Goal: Task Accomplishment & Management: Manage account settings

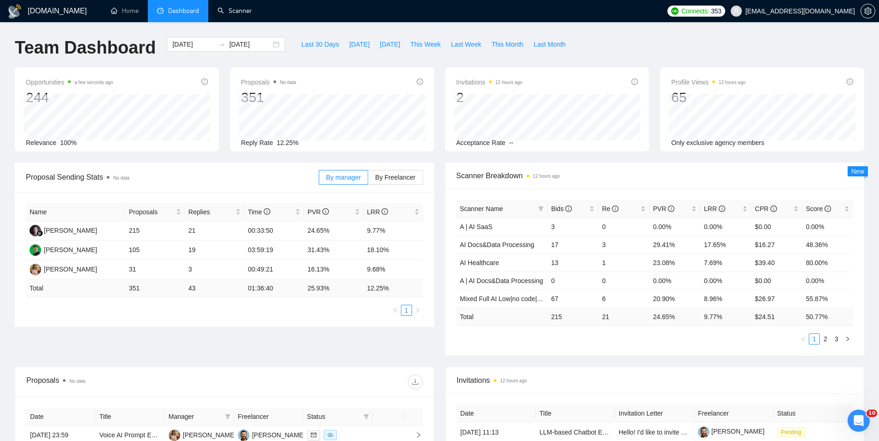
click at [223, 9] on link "Scanner" at bounding box center [235, 11] width 34 height 8
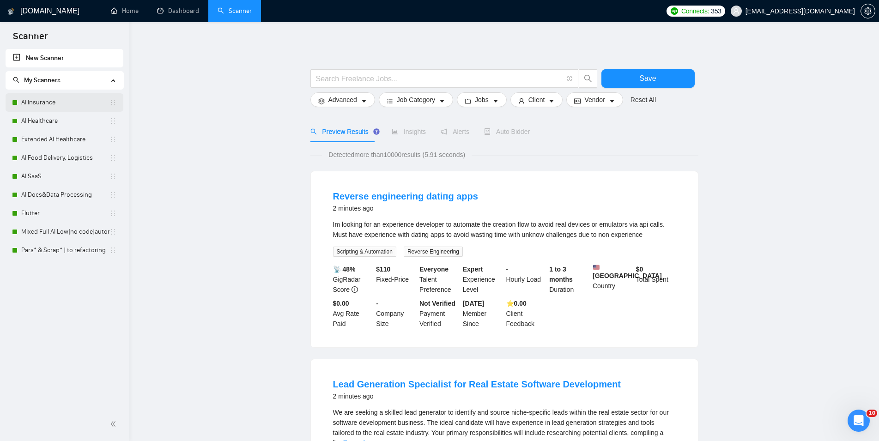
click at [49, 104] on link "AI Insurance" at bounding box center [65, 102] width 88 height 18
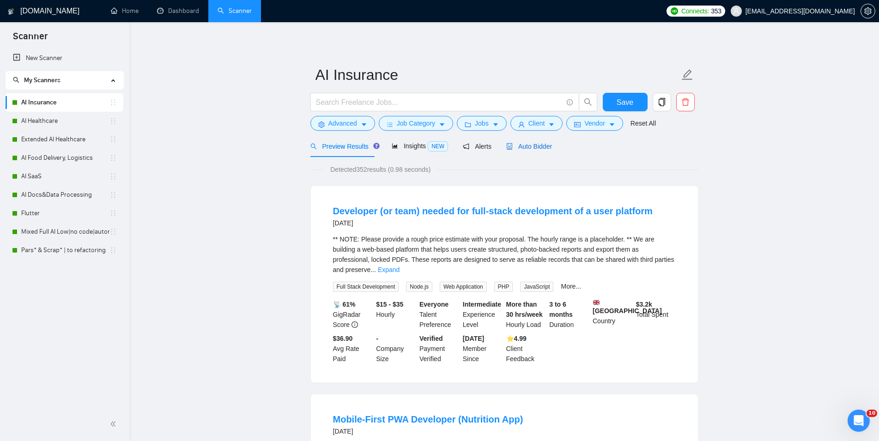
click at [519, 141] on div "Auto Bidder" at bounding box center [530, 146] width 46 height 10
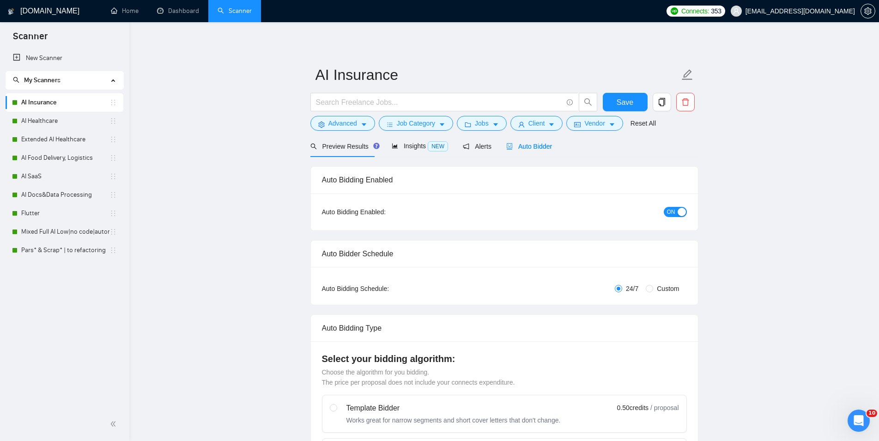
click at [673, 211] on span "ON" at bounding box center [671, 212] width 8 height 10
click at [625, 104] on span "Save" at bounding box center [625, 103] width 17 height 12
click at [79, 123] on link "AI Healthcare" at bounding box center [65, 121] width 88 height 18
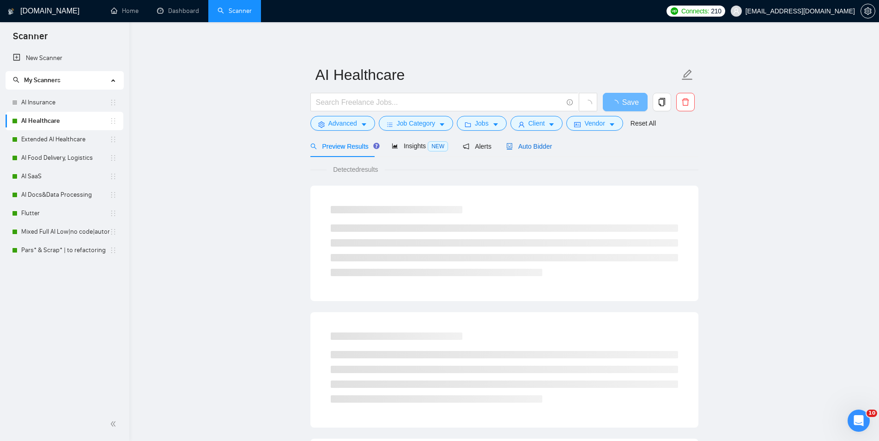
click at [524, 143] on span "Auto Bidder" at bounding box center [530, 146] width 46 height 7
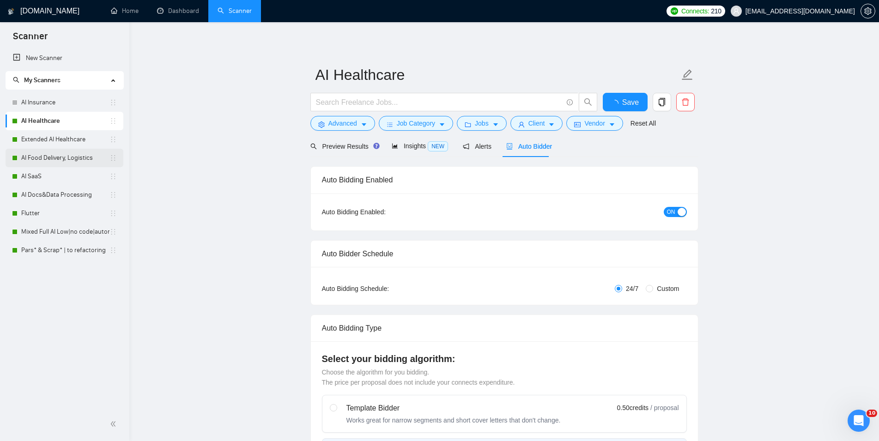
checkbox input "true"
click at [675, 210] on span "ON" at bounding box center [671, 212] width 8 height 10
click at [629, 98] on span "Save" at bounding box center [625, 103] width 17 height 12
click at [24, 136] on link "Extended AI Healthcare" at bounding box center [65, 139] width 88 height 18
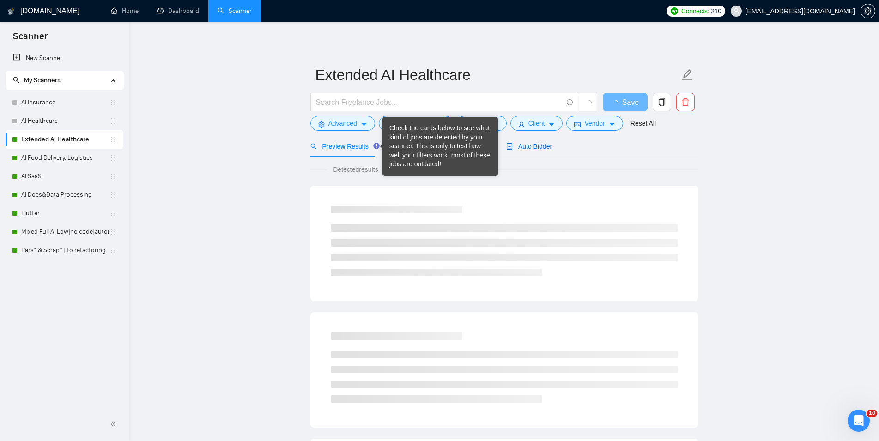
click at [519, 144] on span "Auto Bidder" at bounding box center [530, 146] width 46 height 7
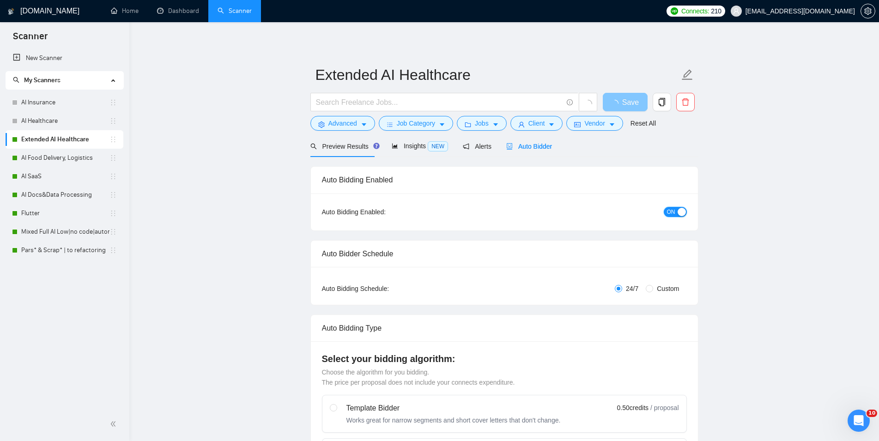
click at [670, 211] on span "ON" at bounding box center [671, 212] width 8 height 10
click at [624, 103] on span "Save" at bounding box center [631, 103] width 17 height 12
click at [87, 158] on link "AI Food Delivery, Logistics" at bounding box center [65, 158] width 88 height 18
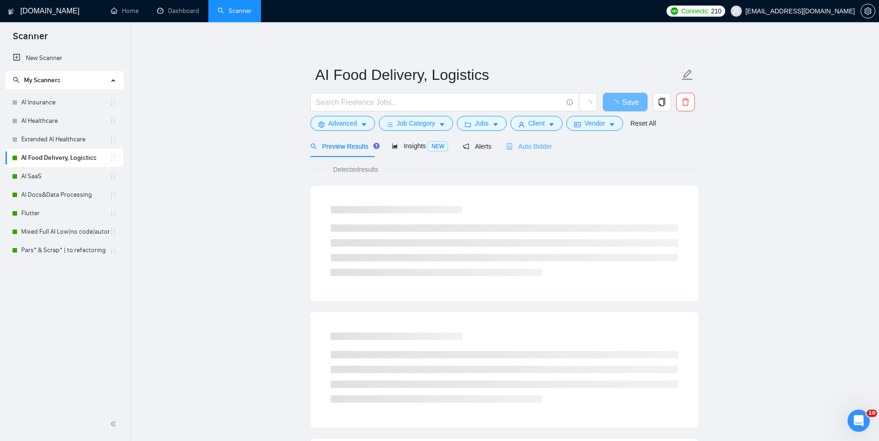
click at [530, 141] on div "Auto Bidder" at bounding box center [530, 146] width 46 height 22
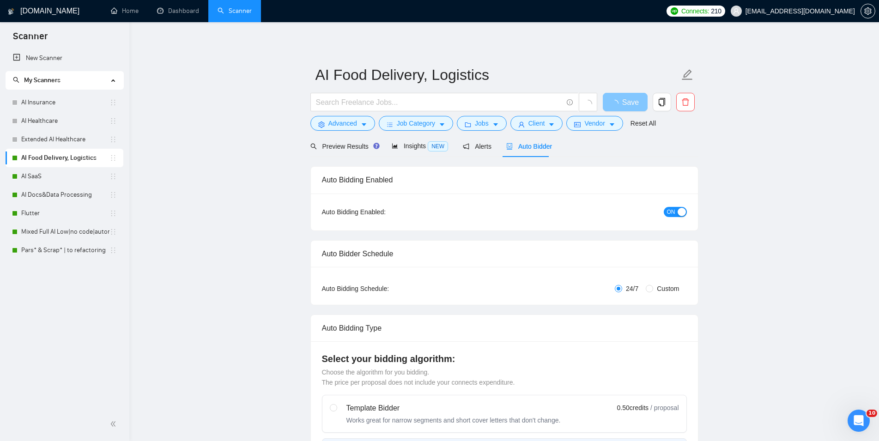
click at [672, 207] on div "ON" at bounding box center [626, 212] width 122 height 11
checkbox input "true"
click at [681, 210] on div "button" at bounding box center [682, 212] width 8 height 8
click at [627, 99] on span "Save" at bounding box center [625, 103] width 17 height 12
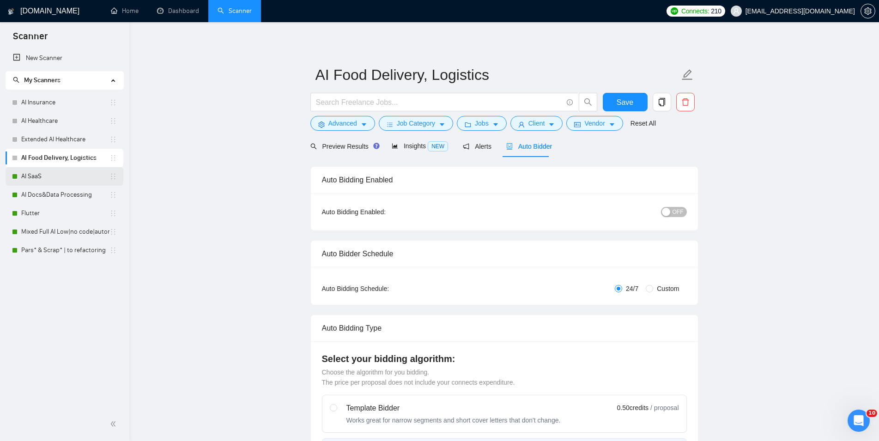
click at [80, 183] on link "AI SaaS" at bounding box center [65, 176] width 88 height 18
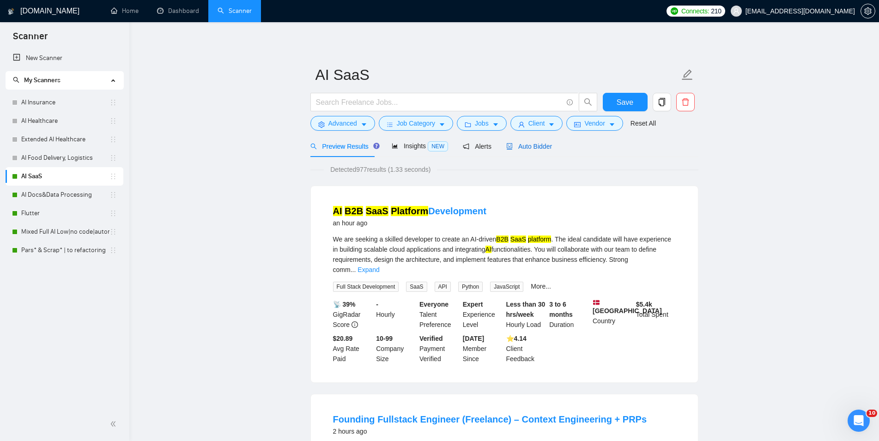
click at [540, 146] on span "Auto Bidder" at bounding box center [530, 146] width 46 height 7
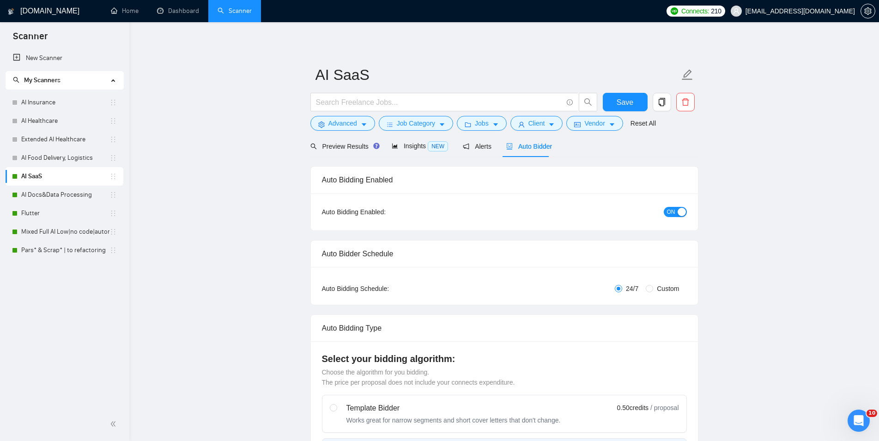
click at [673, 209] on span "ON" at bounding box center [671, 212] width 8 height 10
click at [631, 98] on span "Save" at bounding box center [625, 103] width 17 height 12
click at [21, 195] on div "AI Docs&Data Processing" at bounding box center [64, 195] width 105 height 18
click at [49, 199] on link "AI Docs&Data Processing" at bounding box center [65, 195] width 88 height 18
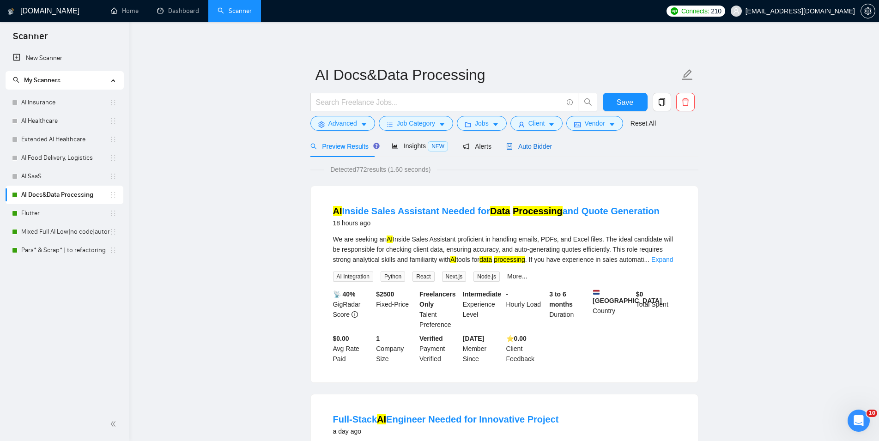
click at [533, 143] on span "Auto Bidder" at bounding box center [530, 146] width 46 height 7
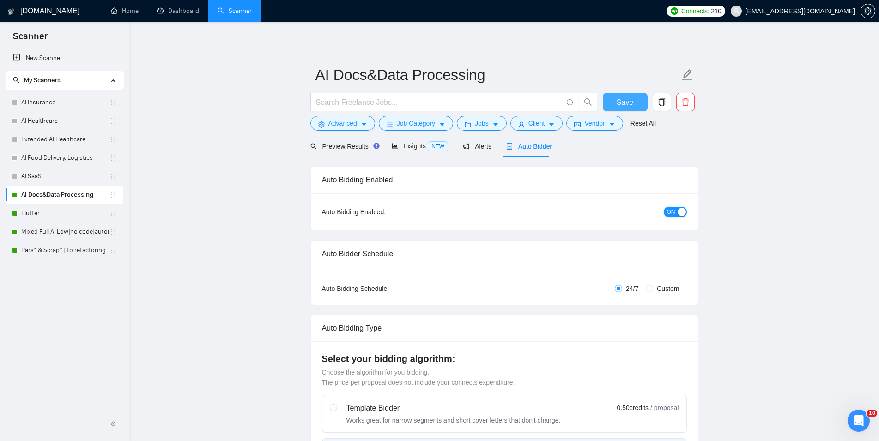
click at [669, 214] on span "ON" at bounding box center [671, 212] width 8 height 10
click at [616, 103] on button "Save" at bounding box center [625, 102] width 45 height 18
click at [56, 214] on link "Flutter" at bounding box center [65, 213] width 88 height 18
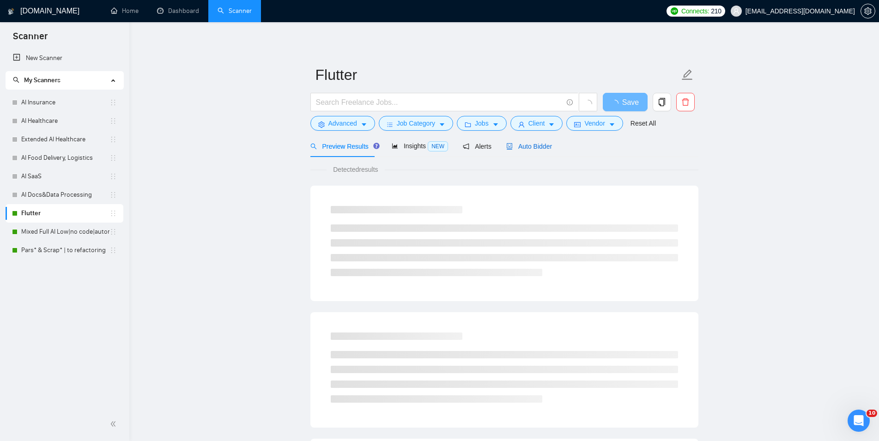
click at [525, 145] on span "Auto Bidder" at bounding box center [530, 146] width 46 height 7
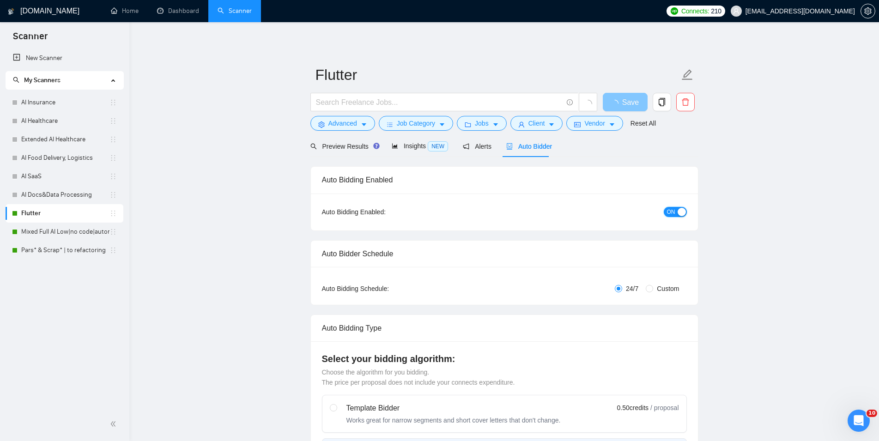
click at [676, 209] on button "ON" at bounding box center [675, 212] width 23 height 10
click at [625, 98] on span "Save" at bounding box center [631, 103] width 17 height 12
click at [44, 224] on link "Mixed Full AI Low|no code|automations" at bounding box center [65, 232] width 88 height 18
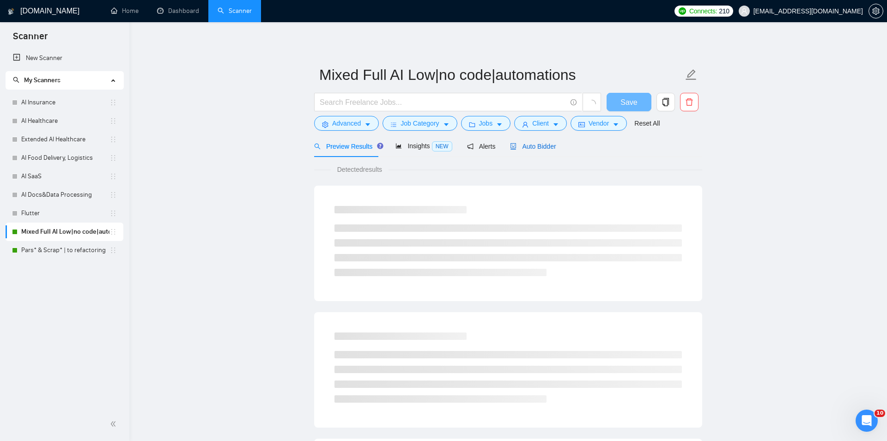
click at [534, 149] on span "Auto Bidder" at bounding box center [533, 146] width 46 height 7
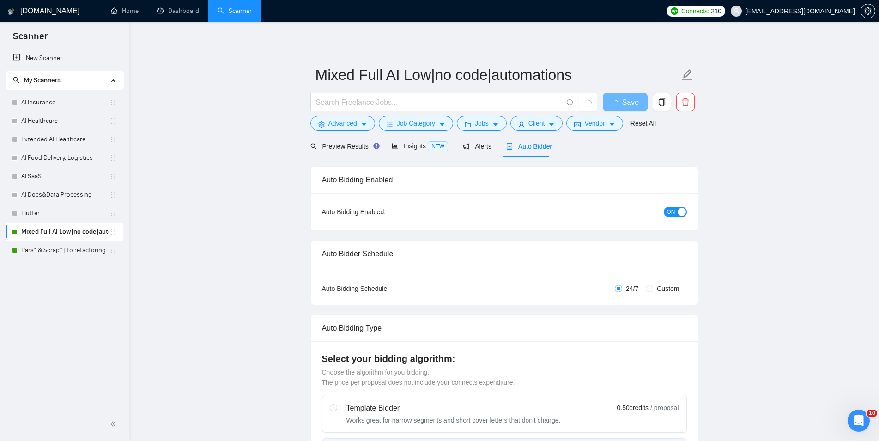
click at [669, 207] on div "ON" at bounding box center [626, 212] width 122 height 11
checkbox input "true"
click at [669, 210] on span "ON" at bounding box center [671, 212] width 8 height 10
click at [617, 108] on button "Save" at bounding box center [625, 102] width 45 height 18
click at [43, 252] on link "Pars* & Scrap* | to refactoring" at bounding box center [65, 250] width 88 height 18
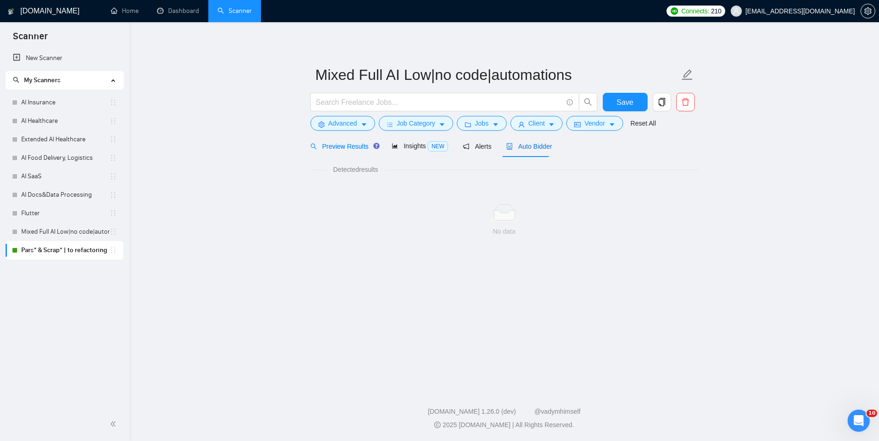
click at [521, 144] on span "Auto Bidder" at bounding box center [530, 146] width 46 height 7
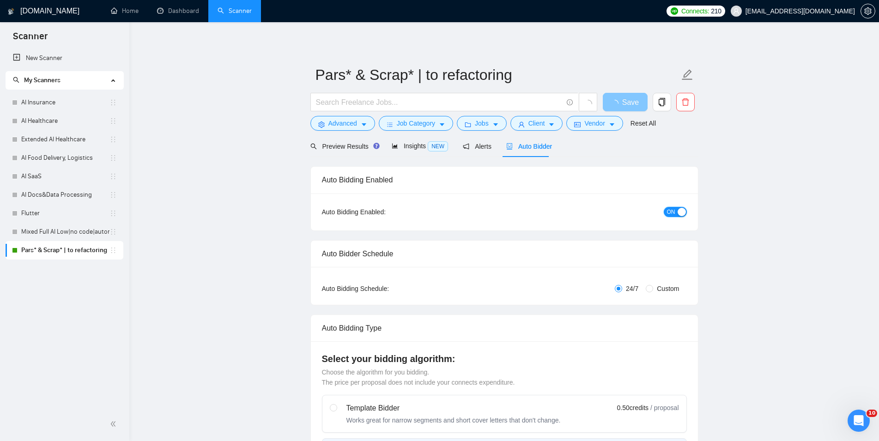
click at [671, 210] on span "ON" at bounding box center [671, 212] width 8 height 10
click at [624, 100] on span "Save" at bounding box center [625, 103] width 17 height 12
click at [168, 15] on link "Dashboard" at bounding box center [178, 11] width 42 height 8
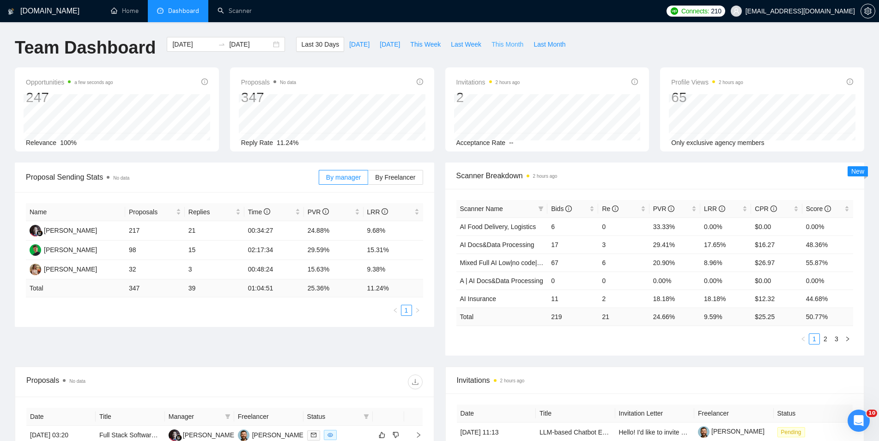
click at [505, 42] on span "This Month" at bounding box center [508, 44] width 32 height 10
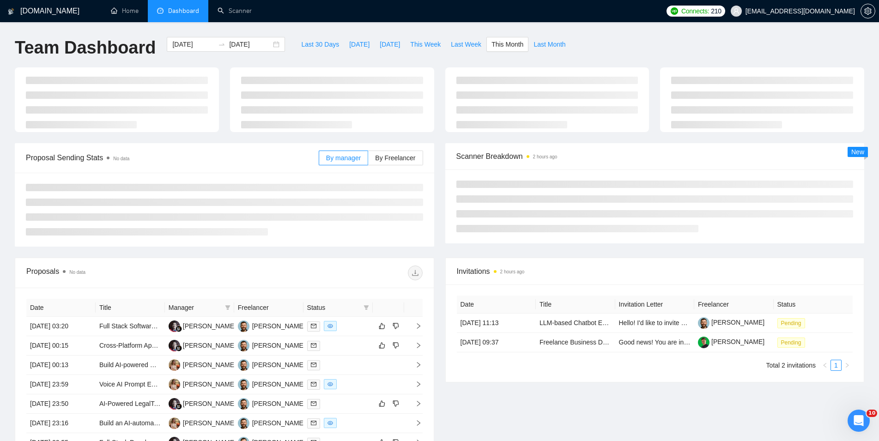
type input "[DATE]"
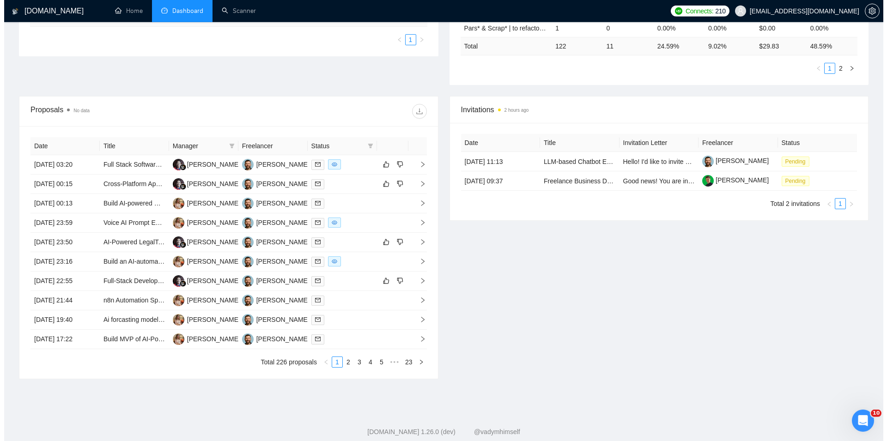
scroll to position [293, 0]
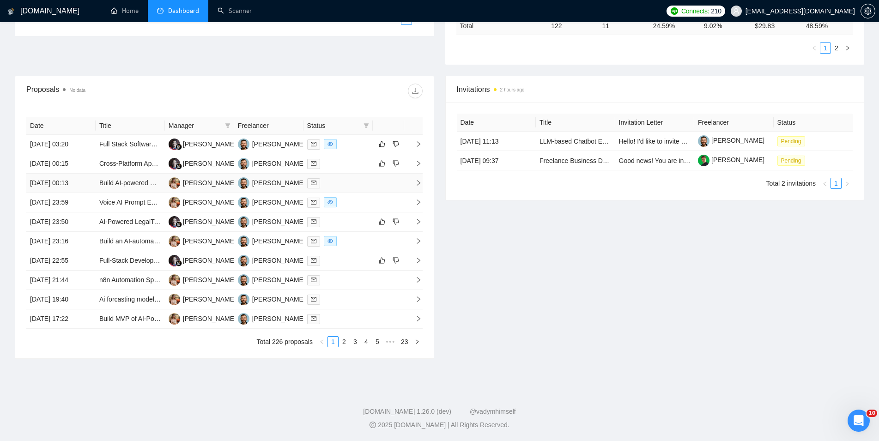
click at [89, 183] on td "[DATE] 00:13" at bounding box center [60, 183] width 69 height 19
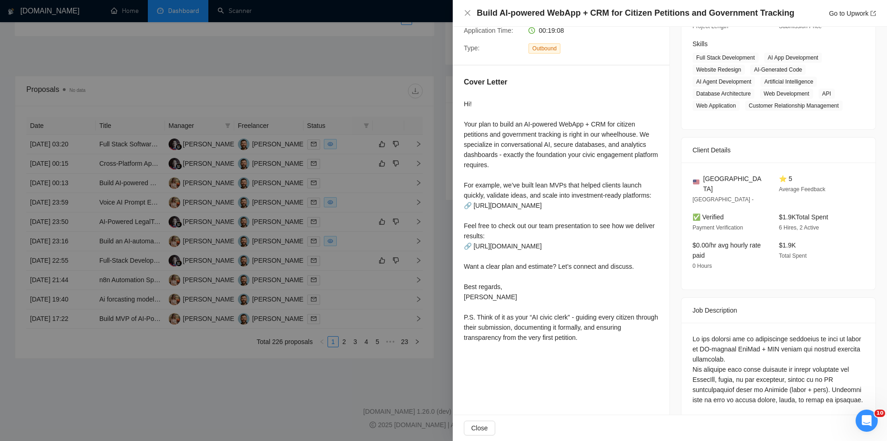
scroll to position [158, 0]
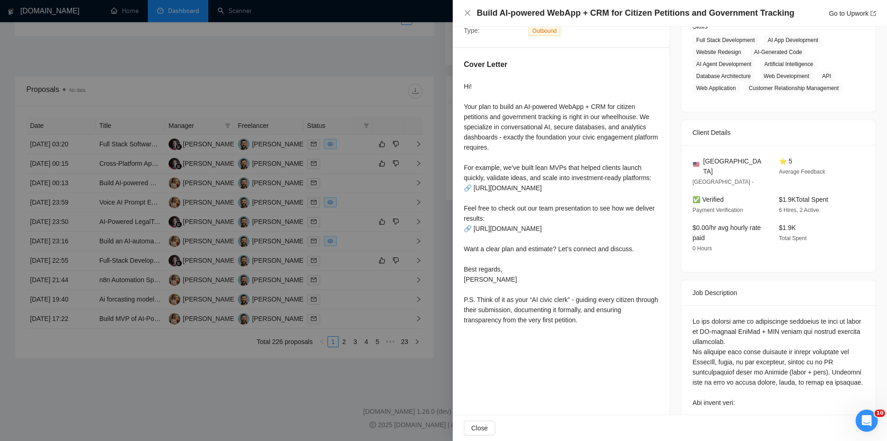
click at [168, 368] on div at bounding box center [443, 220] width 887 height 441
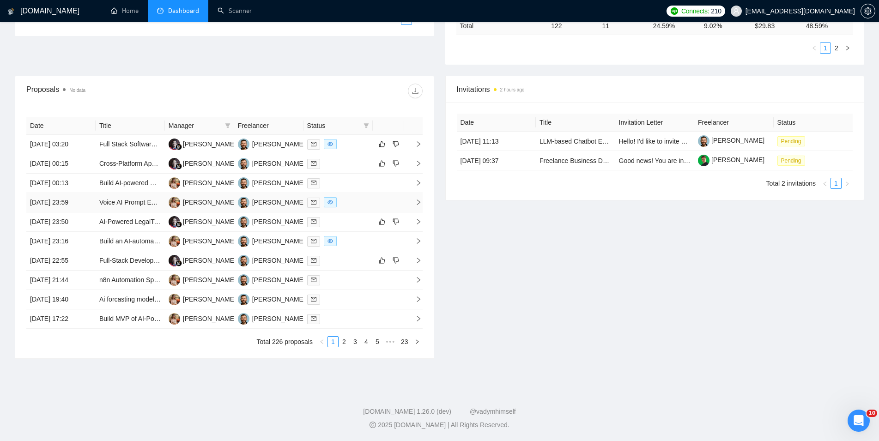
click at [92, 201] on td "[DATE] 23:59" at bounding box center [60, 202] width 69 height 19
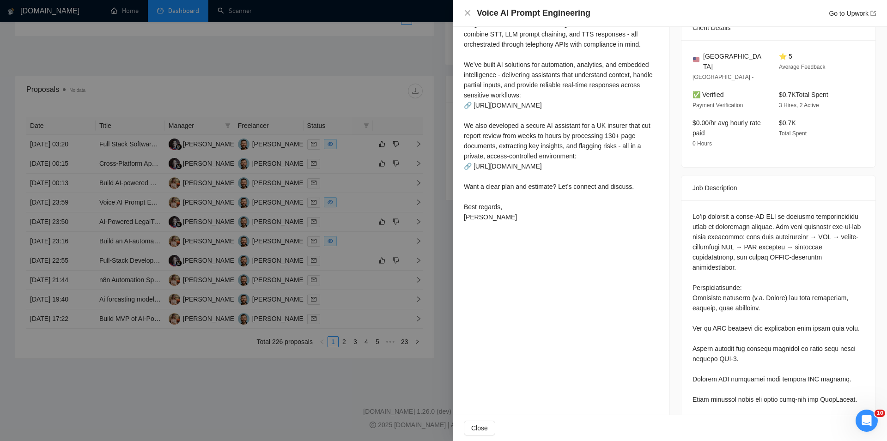
scroll to position [263, 0]
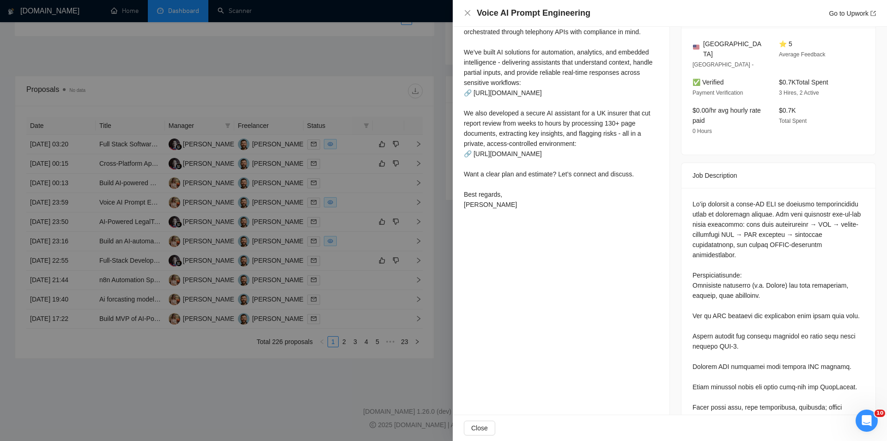
click at [282, 367] on div at bounding box center [443, 220] width 887 height 441
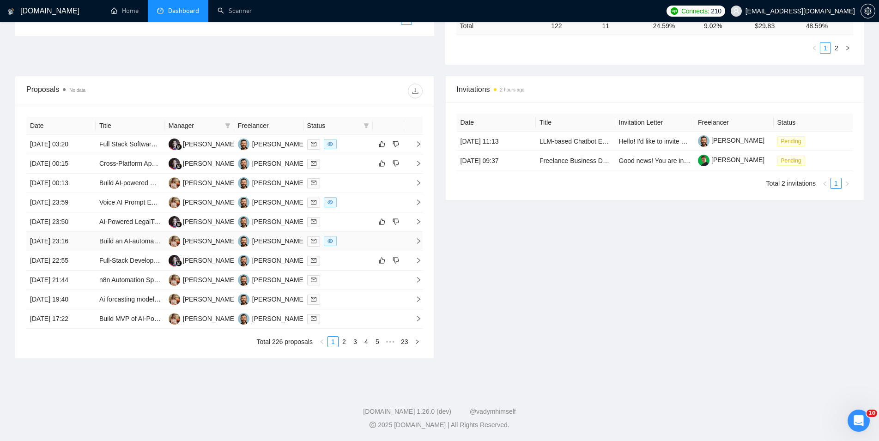
click at [97, 236] on td "Build an AI-automated Content Library Using Airtable, Make, GraphQL, LLM" at bounding box center [130, 241] width 69 height 19
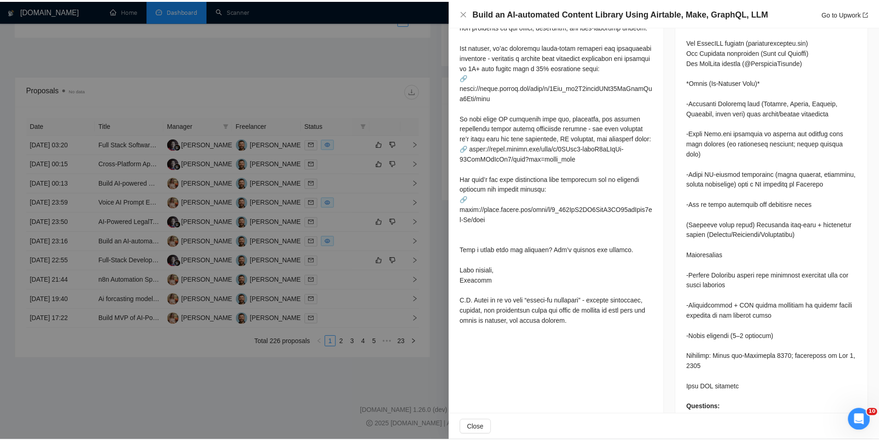
scroll to position [467, 0]
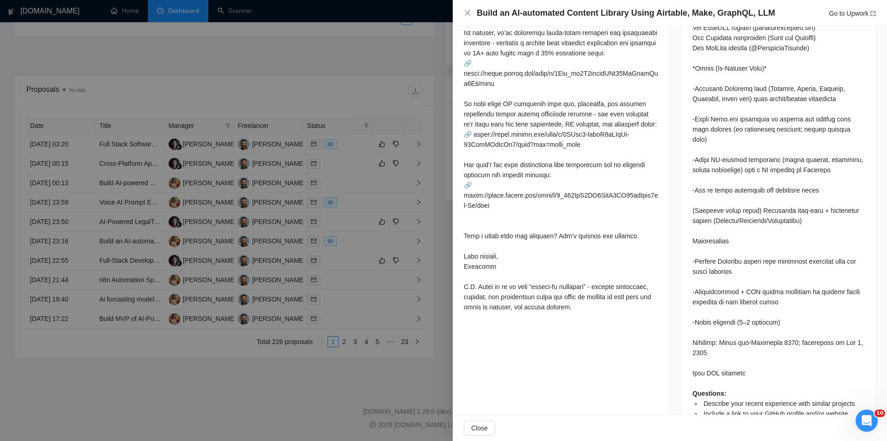
click at [195, 368] on div at bounding box center [443, 220] width 887 height 441
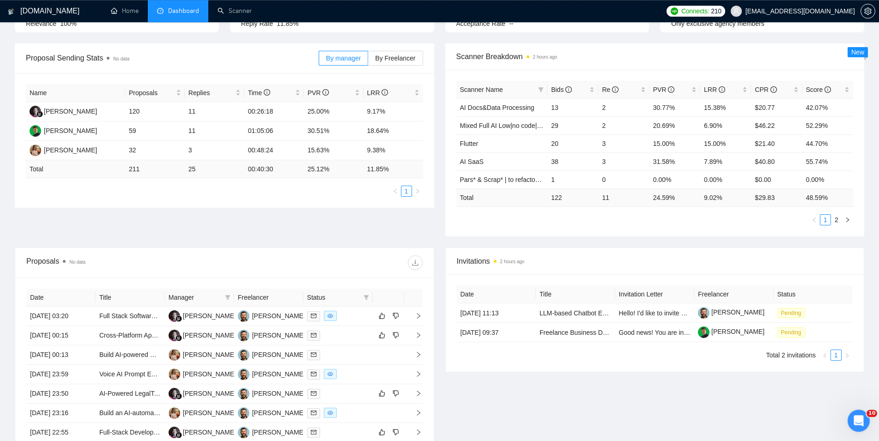
scroll to position [11, 0]
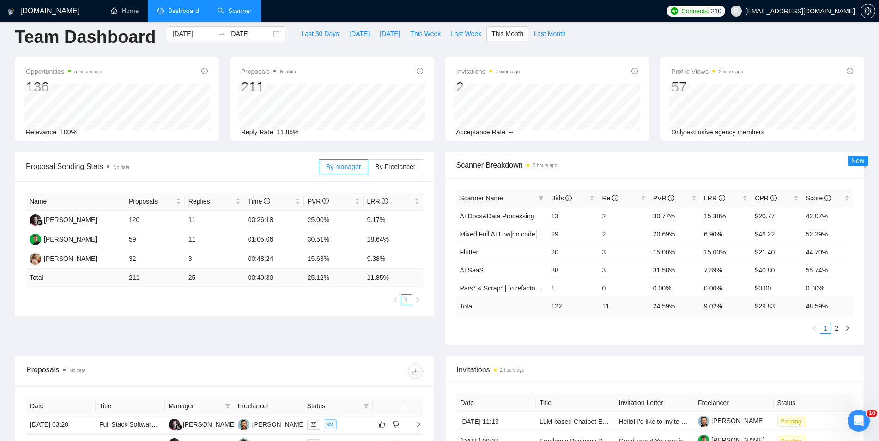
click at [234, 7] on link "Scanner" at bounding box center [235, 11] width 34 height 8
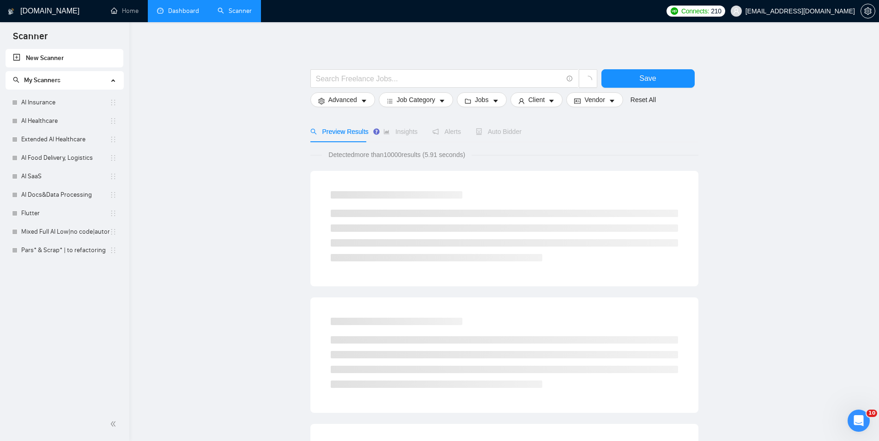
click at [172, 14] on link "Dashboard" at bounding box center [178, 11] width 42 height 8
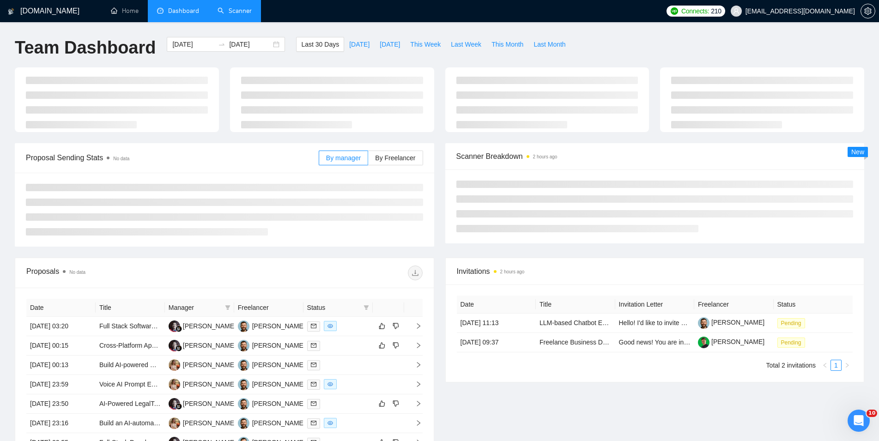
type input "[DATE]"
